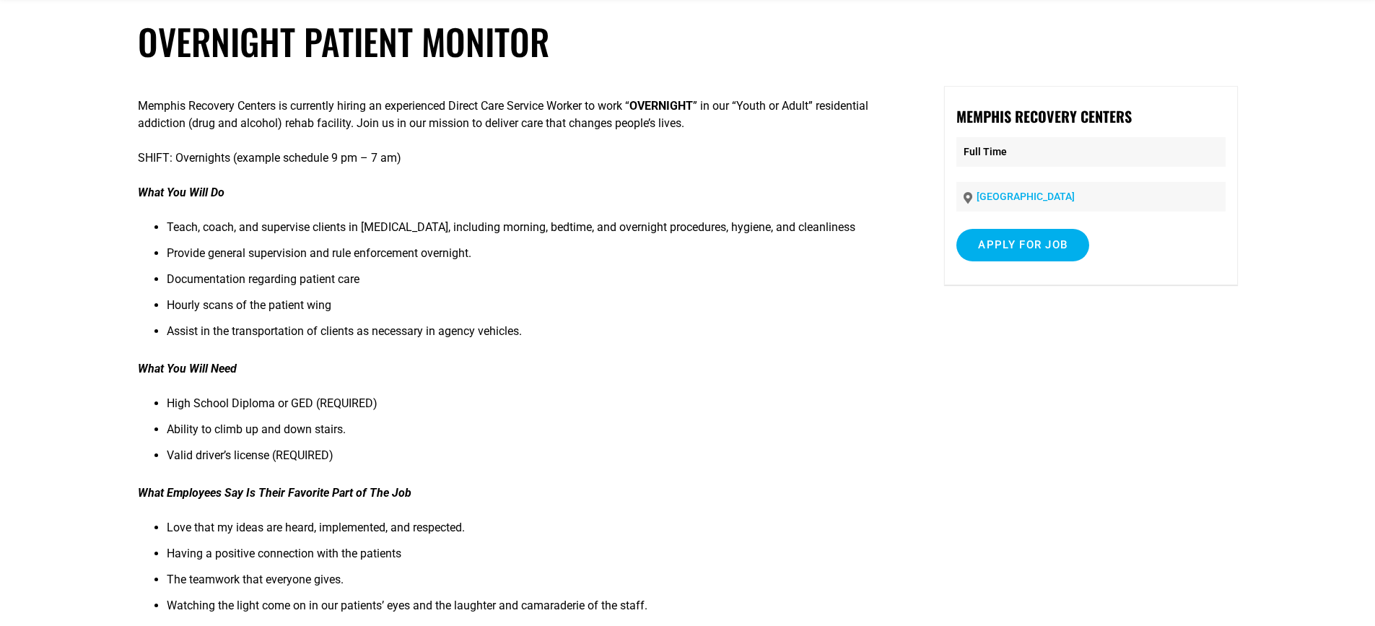
scroll to position [217, 0]
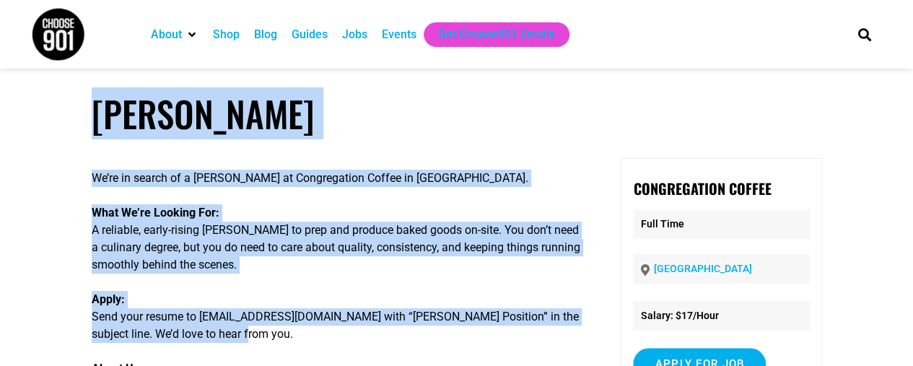
drag, startPoint x: 79, startPoint y: 110, endPoint x: 415, endPoint y: 339, distance: 406.3
click at [415, 339] on article "Baker We’re in search of a baker at Congregation Coffee in Germantown. What We’…" at bounding box center [456, 309] width 913 height 434
copy article "Baker We’re in search of a baker at Congregation Coffee in Germantown. What We’…"
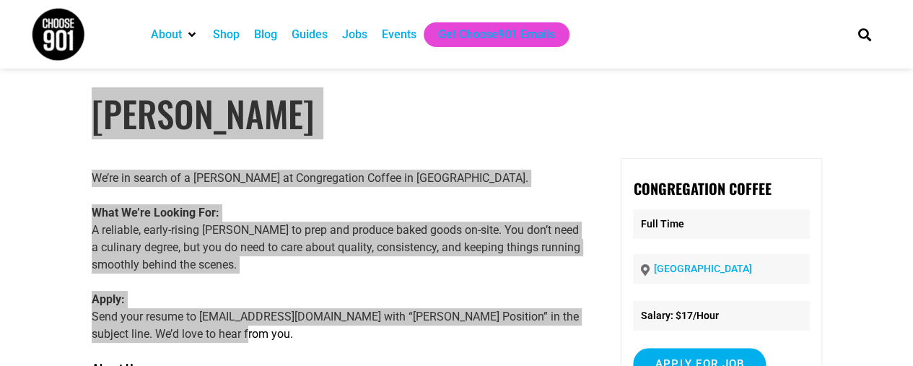
scroll to position [144, 0]
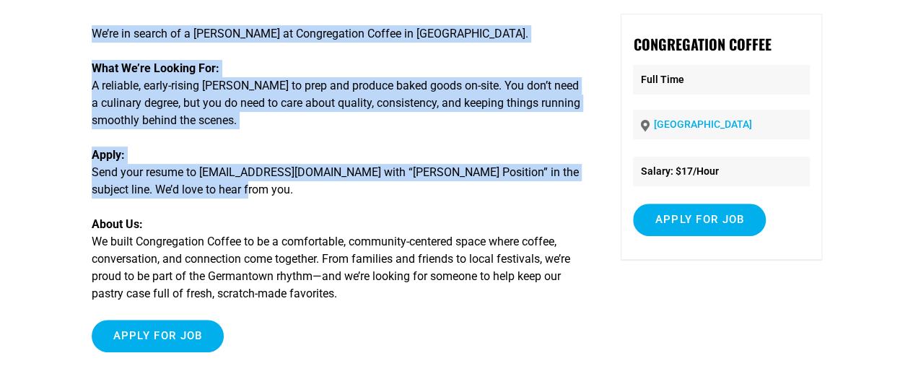
click at [299, 135] on div "We’re in search of a baker at Congregation Coffee in Germantown. What We’re Loo…" at bounding box center [338, 189] width 493 height 350
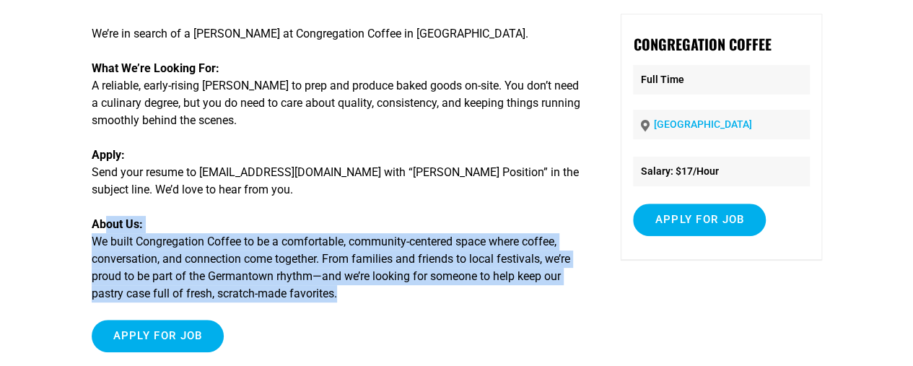
drag, startPoint x: 326, startPoint y: 305, endPoint x: 108, endPoint y: 223, distance: 233.0
click at [108, 223] on div "We’re in search of a baker at Congregation Coffee in Germantown. What We’re Loo…" at bounding box center [338, 189] width 493 height 350
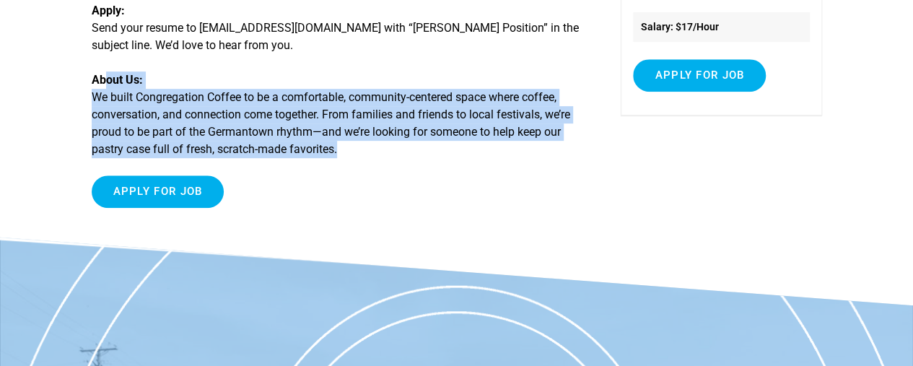
click at [172, 116] on p "About Us: We built Congregation Coffee to be a comfortable, community-centered …" at bounding box center [338, 114] width 493 height 87
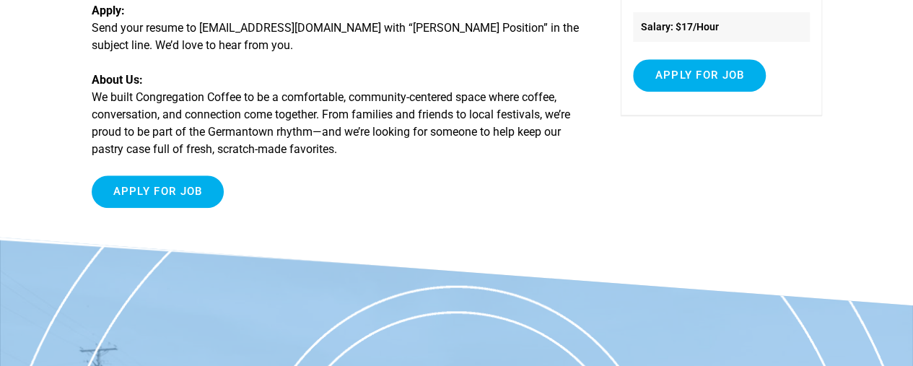
drag, startPoint x: 332, startPoint y: 152, endPoint x: 79, endPoint y: 74, distance: 264.7
click at [79, 74] on article "Baker We’re in search of a baker at Congregation Coffee in Germantown. What We’…" at bounding box center [456, 21] width 913 height 434
click at [116, 78] on strong "About Us:" at bounding box center [117, 80] width 51 height 14
drag, startPoint x: 352, startPoint y: 155, endPoint x: 89, endPoint y: 84, distance: 272.2
click at [89, 84] on article "Baker We’re in search of a baker at Congregation Coffee in Germantown. What We’…" at bounding box center [456, 21] width 913 height 434
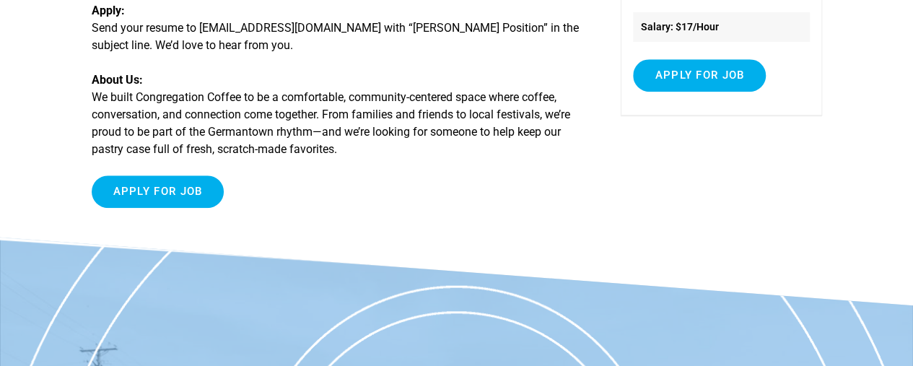
click at [235, 108] on p "About Us: We built Congregation Coffee to be a comfortable, community-centered …" at bounding box center [338, 114] width 493 height 87
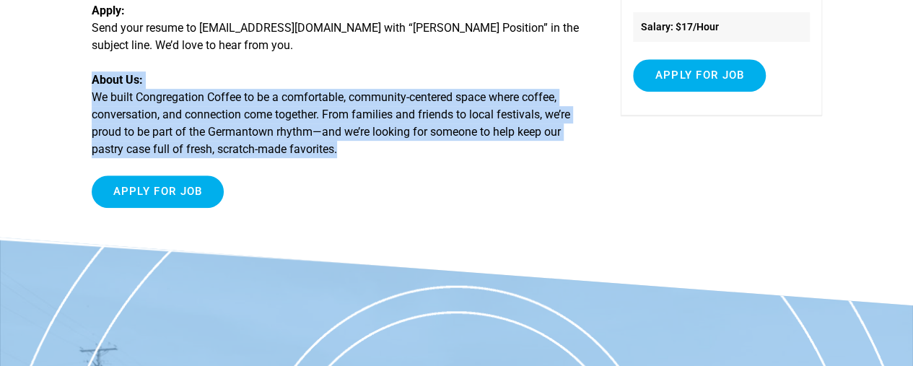
drag, startPoint x: 328, startPoint y: 157, endPoint x: 92, endPoint y: 86, distance: 245.8
click at [92, 86] on div "We’re in search of a baker at Congregation Coffee in Germantown. What We’re Loo…" at bounding box center [338, 44] width 493 height 350
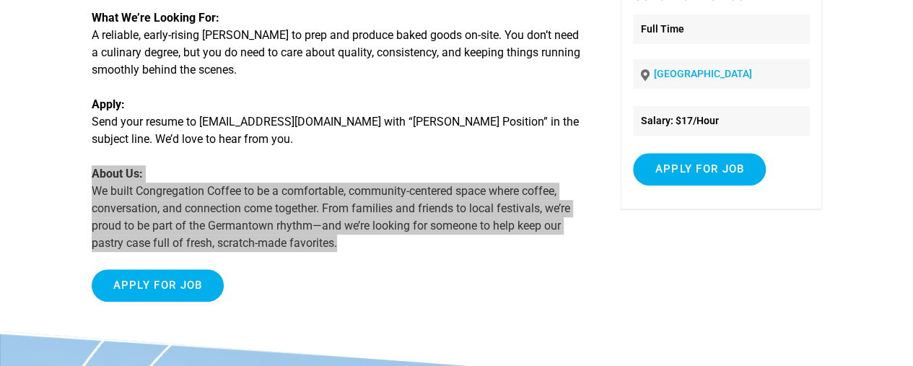
scroll to position [144, 0]
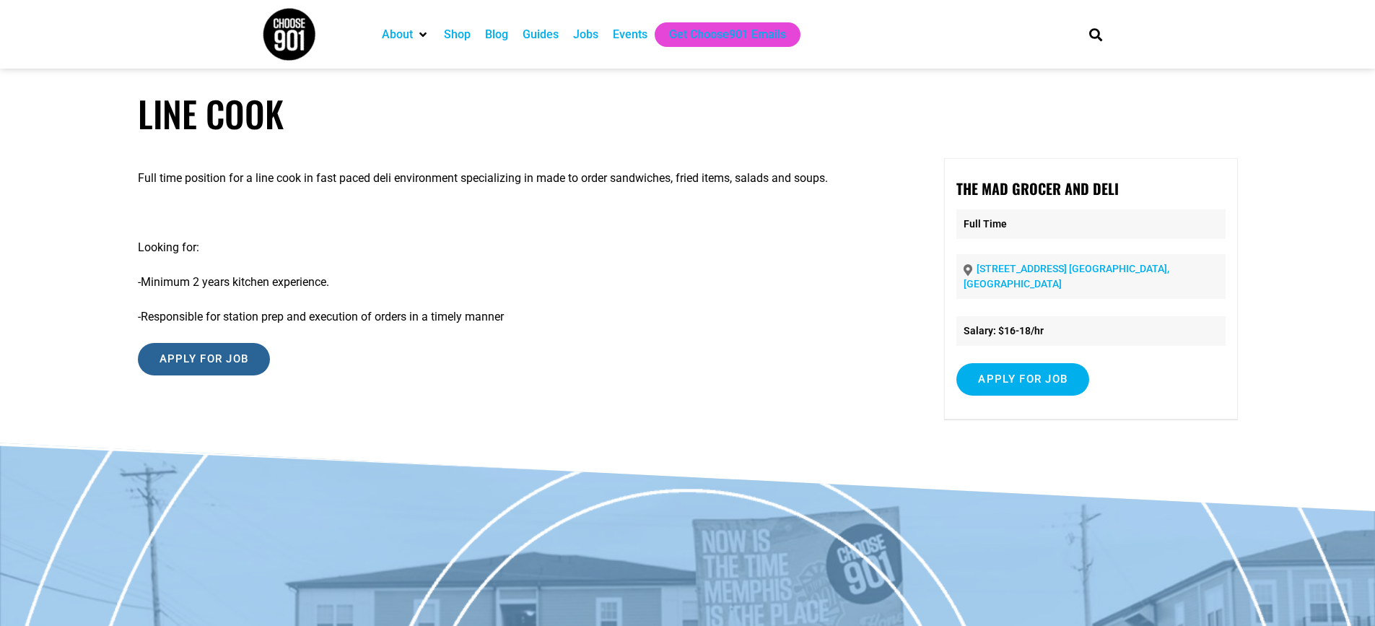
click at [234, 353] on input "Apply for job" at bounding box center [204, 359] width 133 height 32
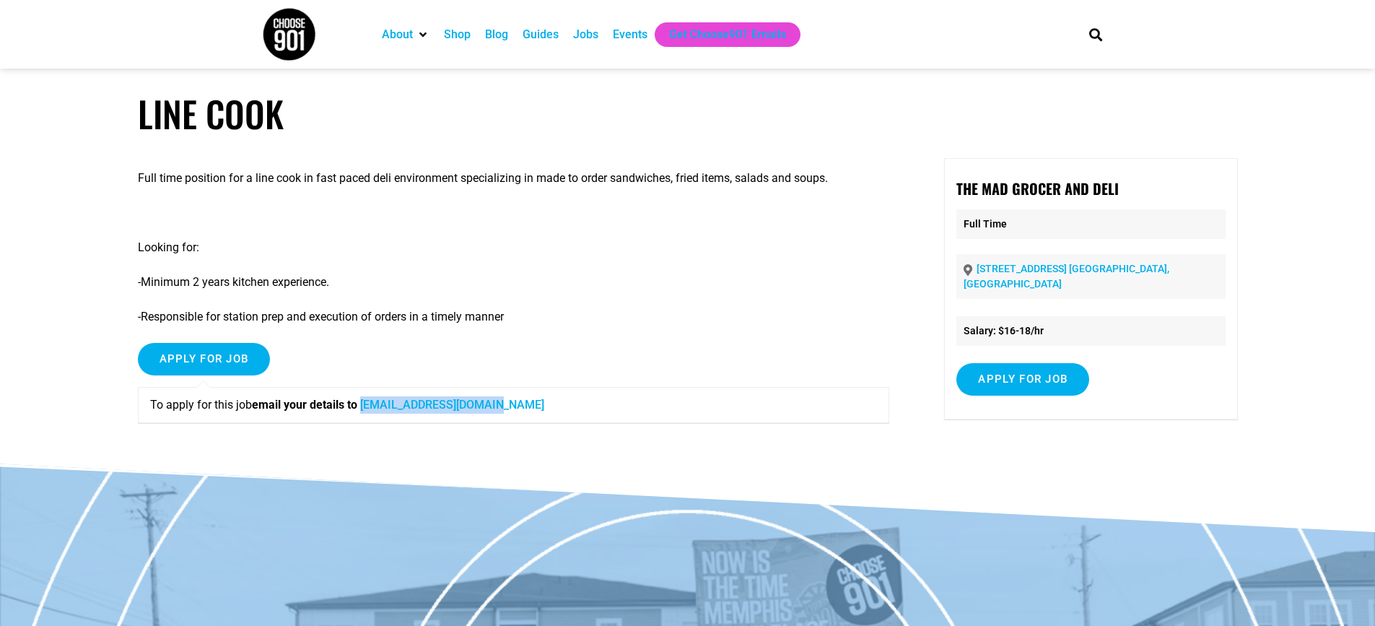
drag, startPoint x: 495, startPoint y: 409, endPoint x: 368, endPoint y: 398, distance: 126.9
click at [368, 398] on p "To apply for this job email your details to Info@madgrocerdeli.com" at bounding box center [514, 404] width 728 height 17
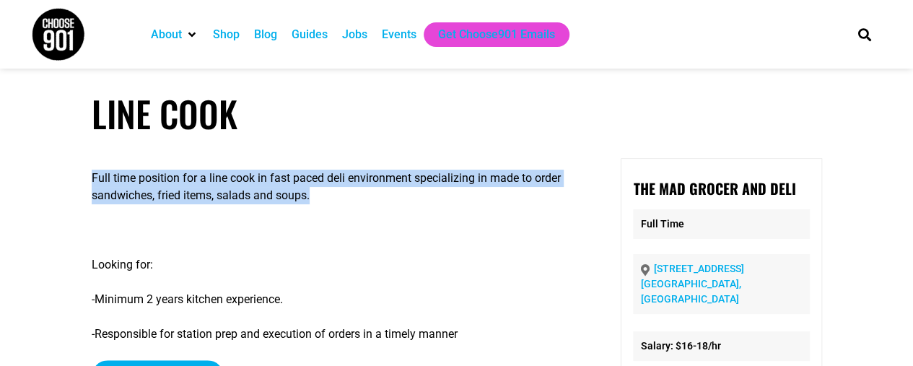
drag, startPoint x: 273, startPoint y: 188, endPoint x: 131, endPoint y: 142, distance: 149.5
click at [131, 142] on article "Line Cook Full time position for a line cook in fast paced deli environment spe…" at bounding box center [456, 275] width 913 height 366
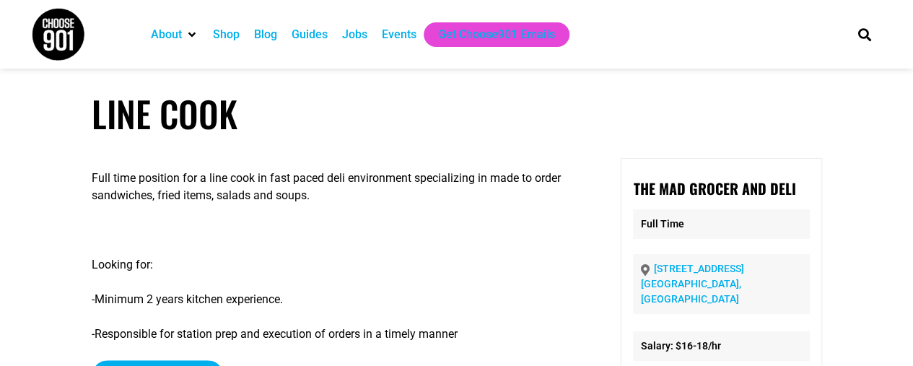
click at [113, 110] on h1 "Line Cook" at bounding box center [457, 113] width 731 height 43
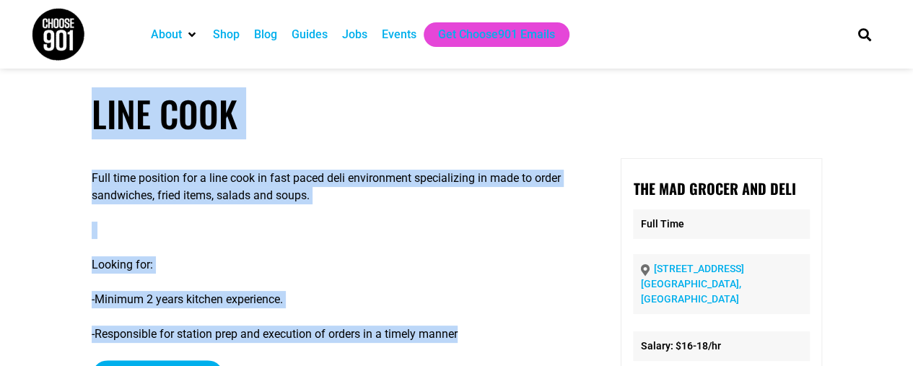
drag, startPoint x: 94, startPoint y: 115, endPoint x: 467, endPoint y: 327, distance: 429.4
click at [467, 327] on article "Line Cook Full time position for a line cook in fast paced deli environment spe…" at bounding box center [456, 275] width 913 height 366
copy article "Line Cook Full time position for a line cook in fast paced deli environment spe…"
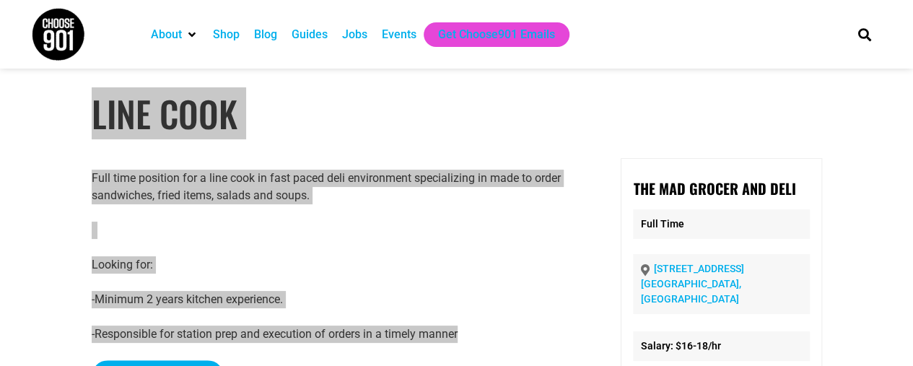
scroll to position [144, 0]
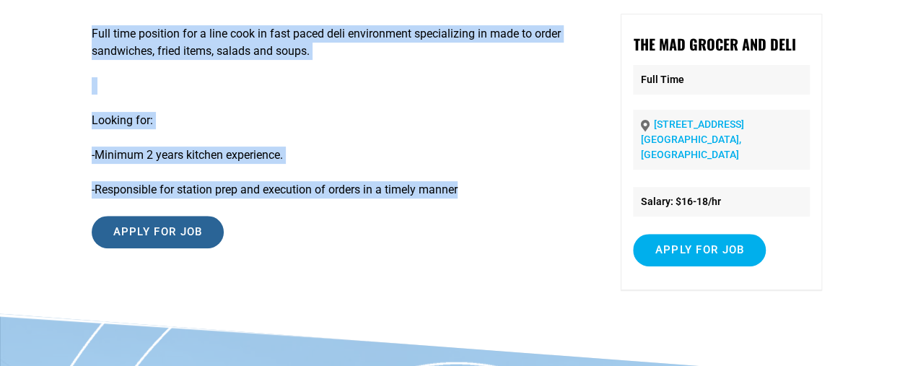
click at [175, 236] on input "Apply for job" at bounding box center [158, 232] width 133 height 32
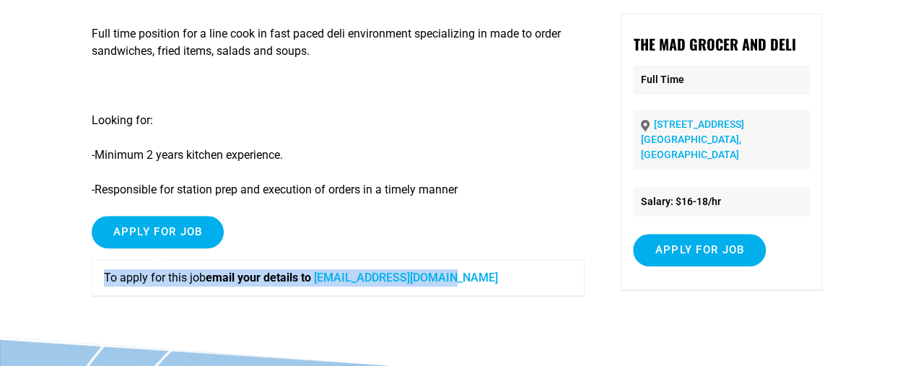
drag, startPoint x: 465, startPoint y: 277, endPoint x: 92, endPoint y: 297, distance: 373.8
click at [92, 297] on div "Apply for job To apply for this job email your details to Info@madgrocerdeli.com" at bounding box center [338, 262] width 493 height 92
copy p "To apply for this job email your details to Info@madgrocerdeli.com"
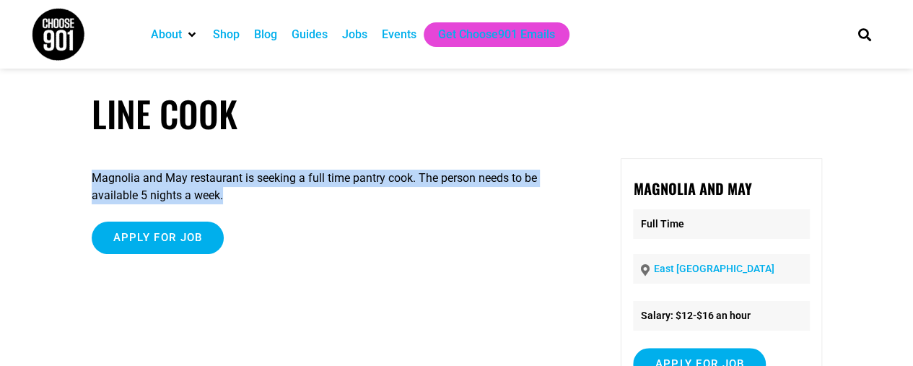
drag, startPoint x: 234, startPoint y: 199, endPoint x: 20, endPoint y: 158, distance: 217.5
click at [17, 160] on article "Line cook Magnolia and May restaurant is seeking a full time pantry cook. The p…" at bounding box center [456, 260] width 913 height 336
copy p "Magnolia and May restaurant is seeking a full time pantry cook. The person need…"
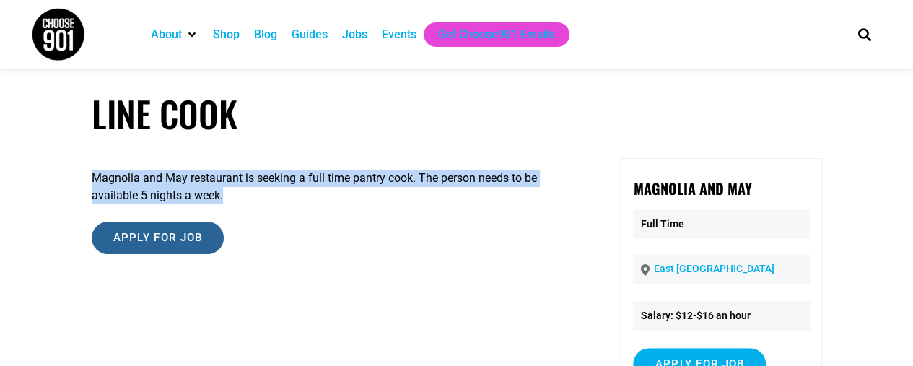
click at [188, 238] on input "Apply for job" at bounding box center [158, 238] width 133 height 32
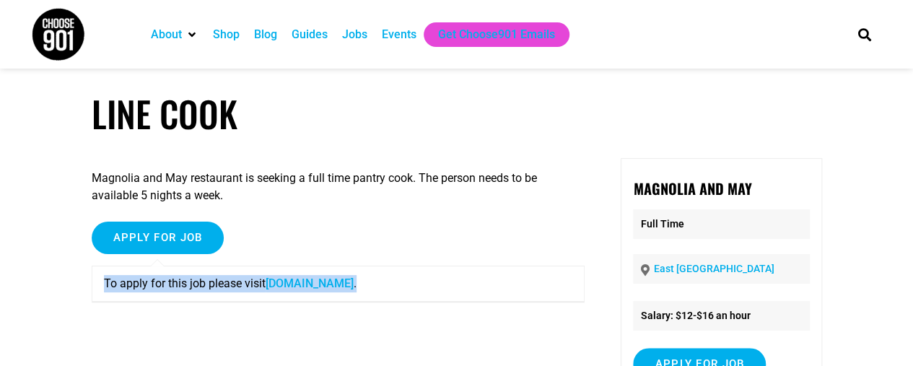
drag, startPoint x: 427, startPoint y: 283, endPoint x: 95, endPoint y: 285, distance: 332.8
click at [95, 285] on div "To apply for this job please visit www.magnoliamay.com ." at bounding box center [338, 284] width 493 height 36
copy p "To apply for this job please visit www.magnoliamay.com ."
click at [357, 292] on p "To apply for this job please visit www.magnoliamay.com ." at bounding box center [338, 283] width 469 height 17
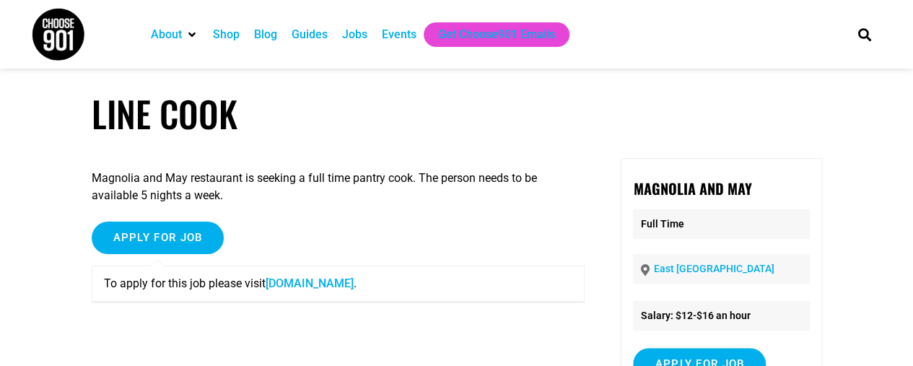
click at [354, 287] on link "www.magnoliamay.com" at bounding box center [310, 284] width 88 height 14
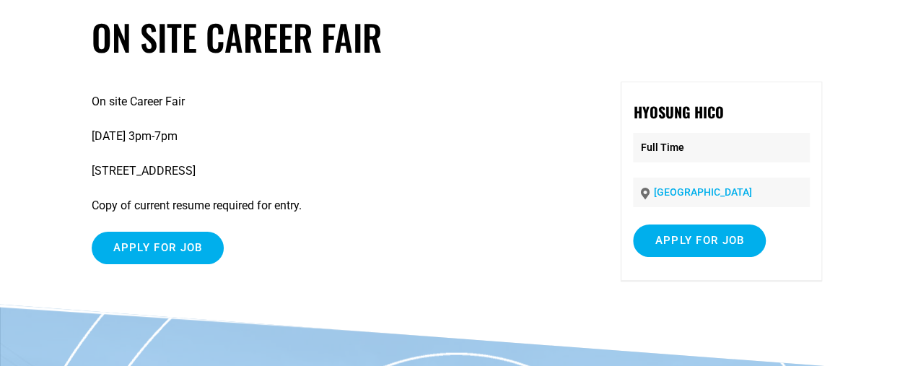
scroll to position [72, 0]
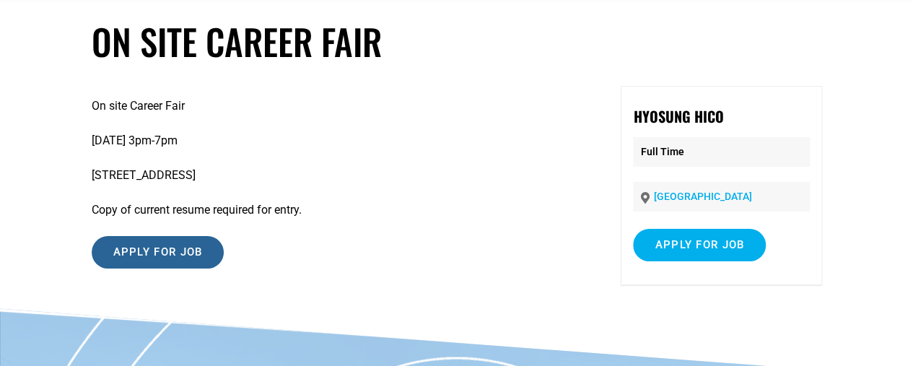
click at [182, 243] on input "Apply for job" at bounding box center [158, 252] width 133 height 32
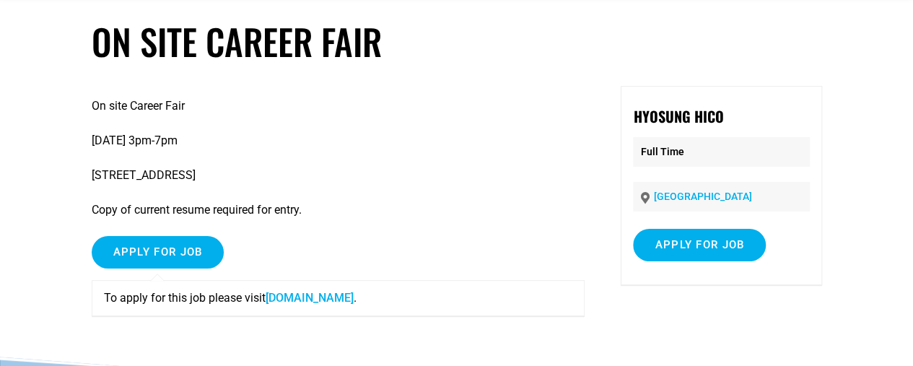
click at [310, 296] on link "www.hyosunghico.com" at bounding box center [310, 298] width 88 height 14
